Goal: Transaction & Acquisition: Purchase product/service

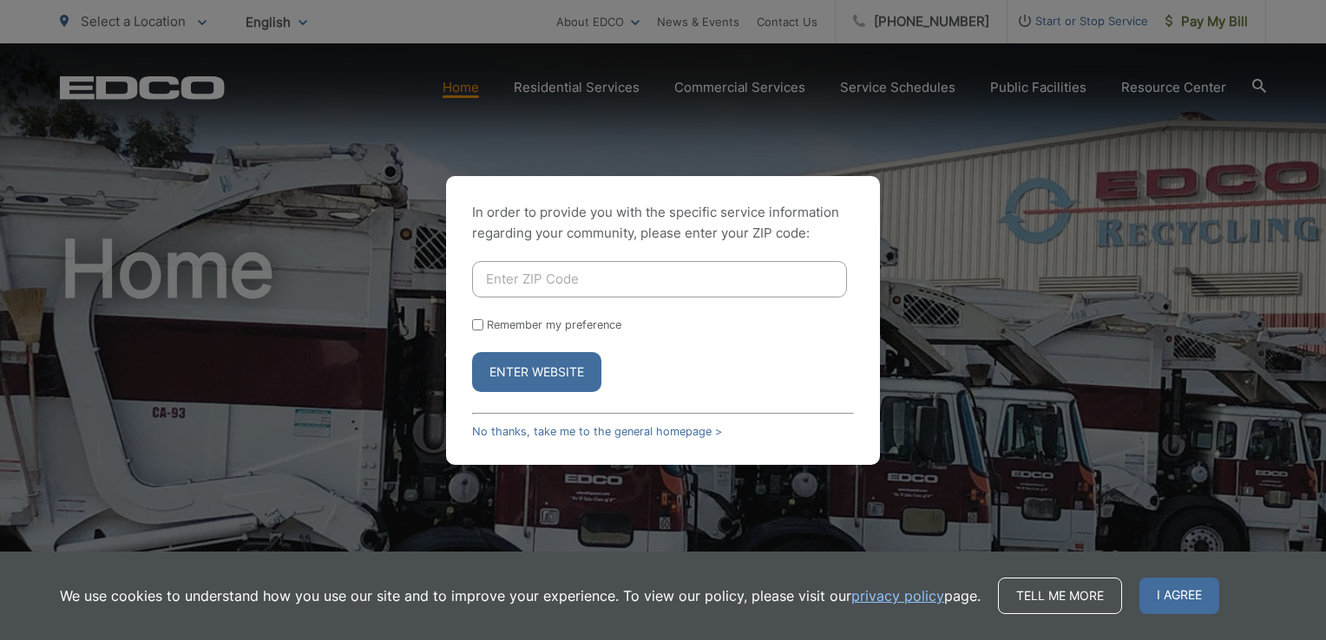
click at [568, 279] on input "Enter ZIP Code" at bounding box center [659, 279] width 375 height 36
type input "92024"
click at [548, 375] on button "Enter Website" at bounding box center [536, 372] width 129 height 40
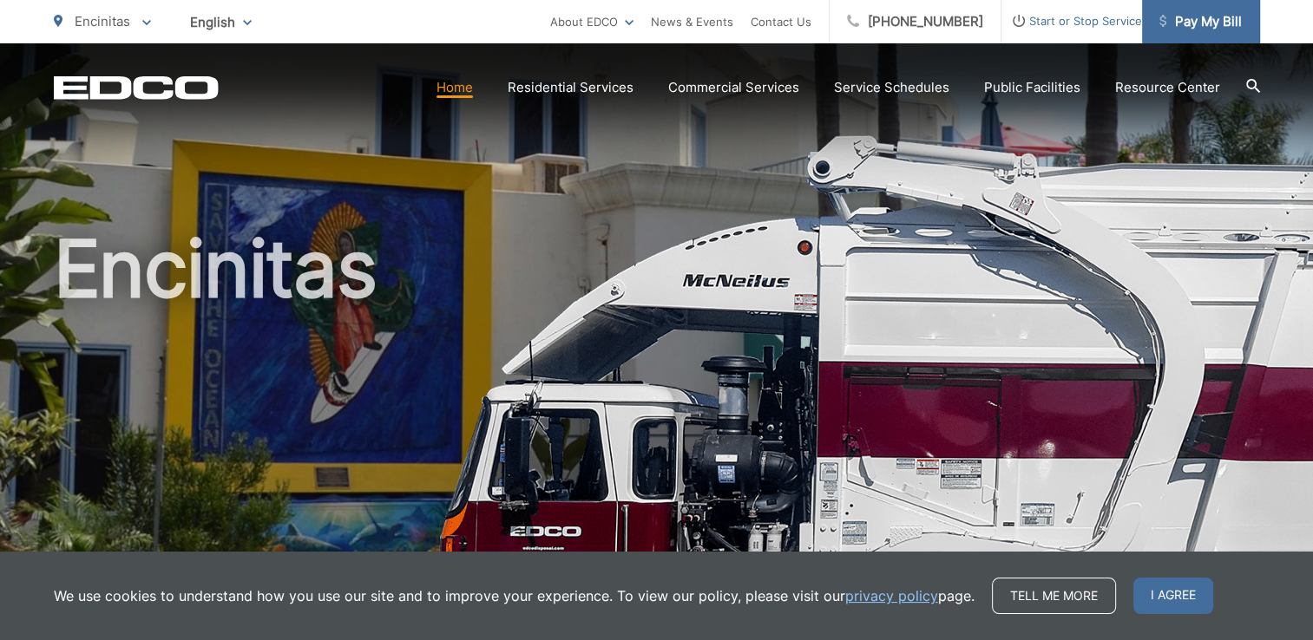
click at [1212, 17] on span "Pay My Bill" at bounding box center [1200, 21] width 82 height 21
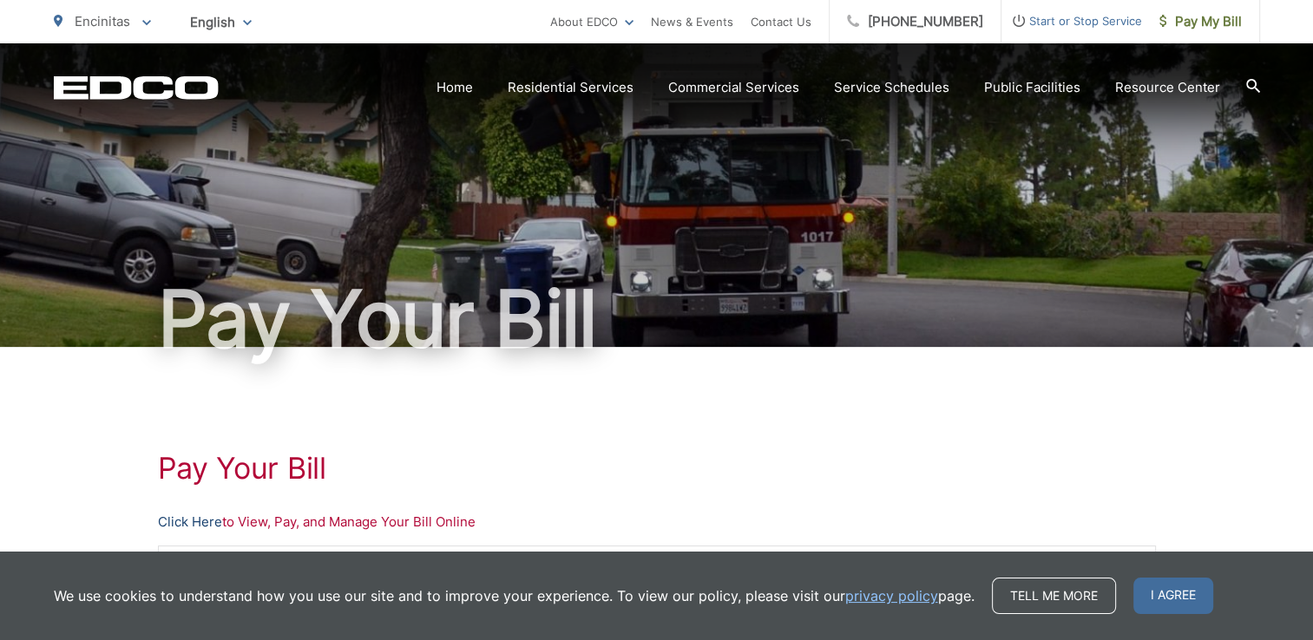
click at [194, 519] on link "Click Here" at bounding box center [190, 522] width 64 height 21
